Goal: Transaction & Acquisition: Purchase product/service

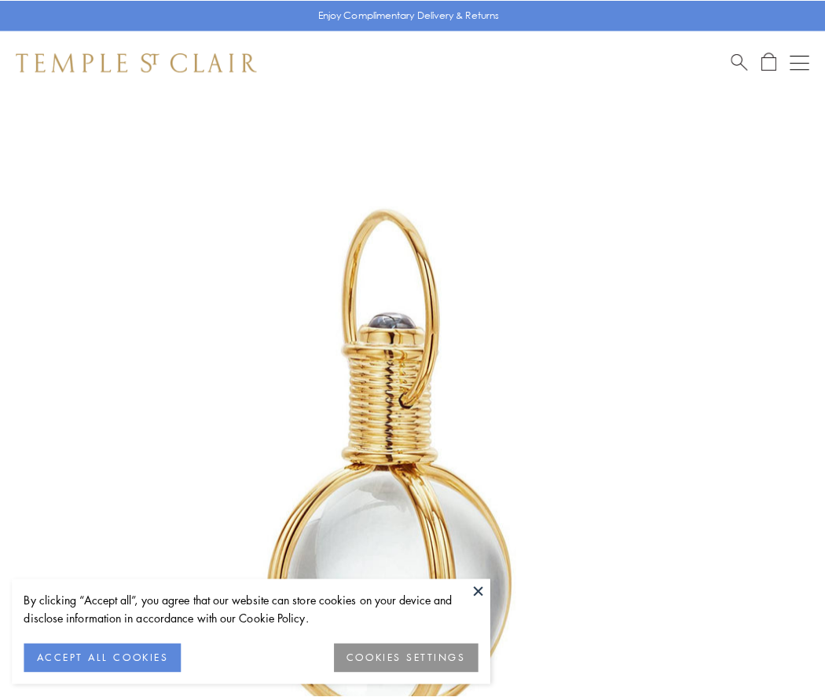
scroll to position [410, 0]
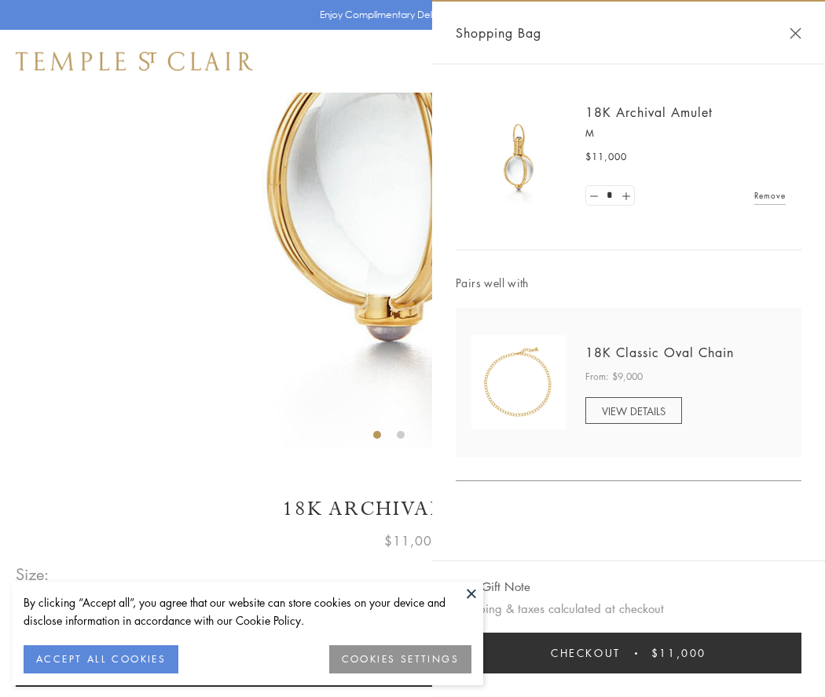
click at [628, 653] on button "Checkout $11,000" at bounding box center [629, 653] width 346 height 41
